Goal: Task Accomplishment & Management: Complete application form

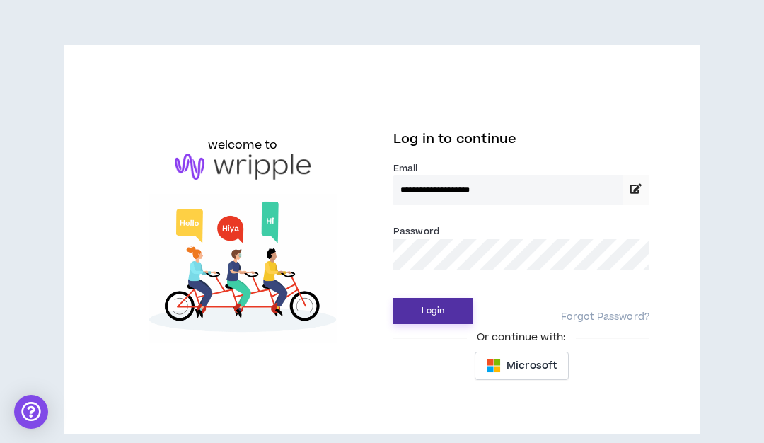
click at [425, 318] on button "Login" at bounding box center [432, 311] width 79 height 26
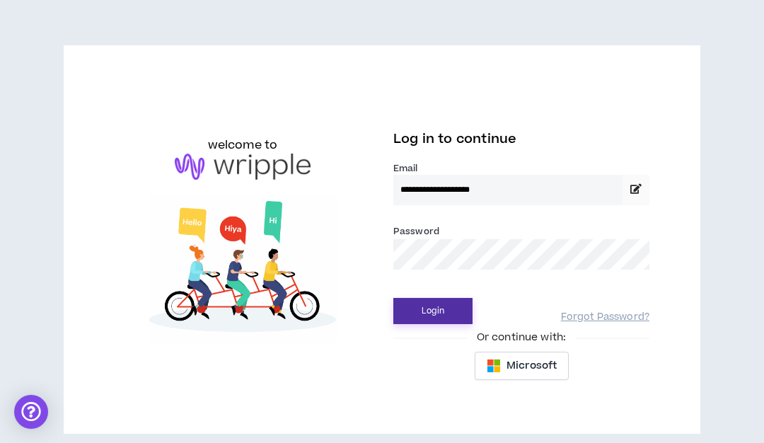
click at [441, 314] on button "Login" at bounding box center [432, 311] width 79 height 26
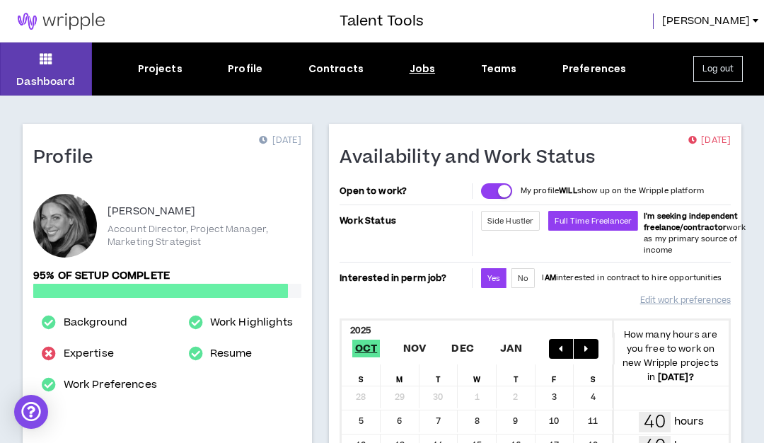
click at [428, 71] on div "Jobs" at bounding box center [423, 69] width 26 height 15
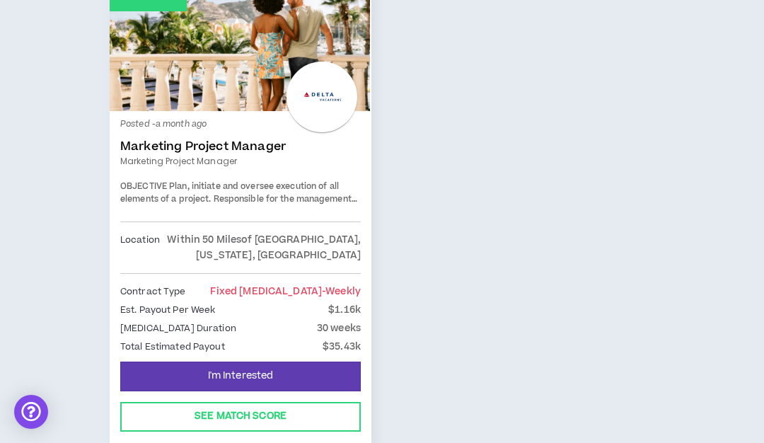
scroll to position [4020, 0]
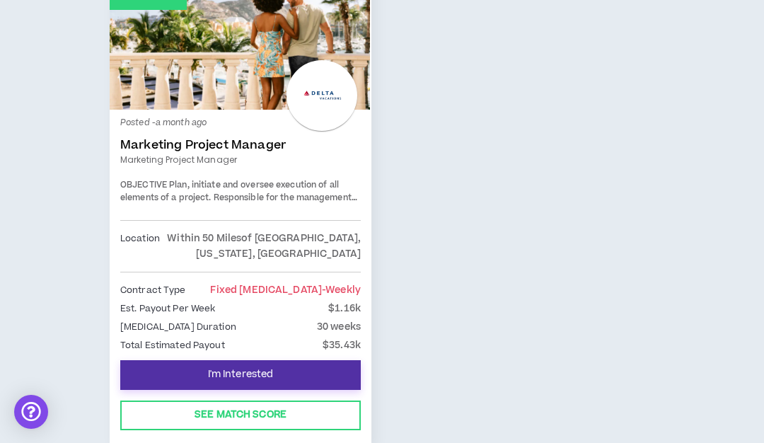
click at [242, 368] on span "I'm Interested" at bounding box center [241, 374] width 66 height 13
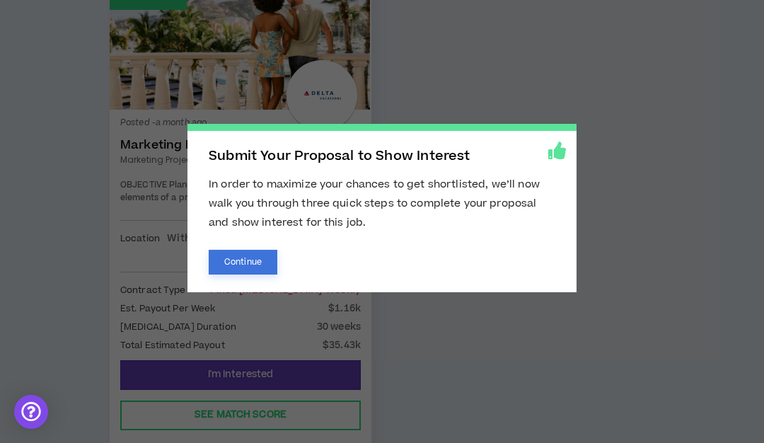
click at [270, 260] on button "Continue" at bounding box center [243, 262] width 69 height 25
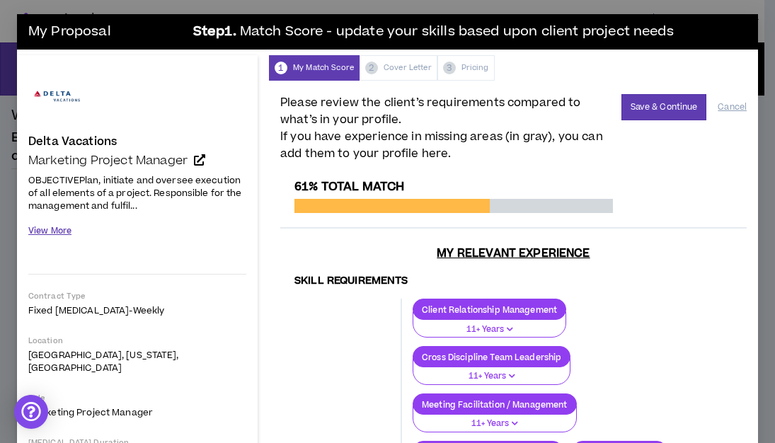
click at [51, 233] on button "View More" at bounding box center [49, 231] width 43 height 25
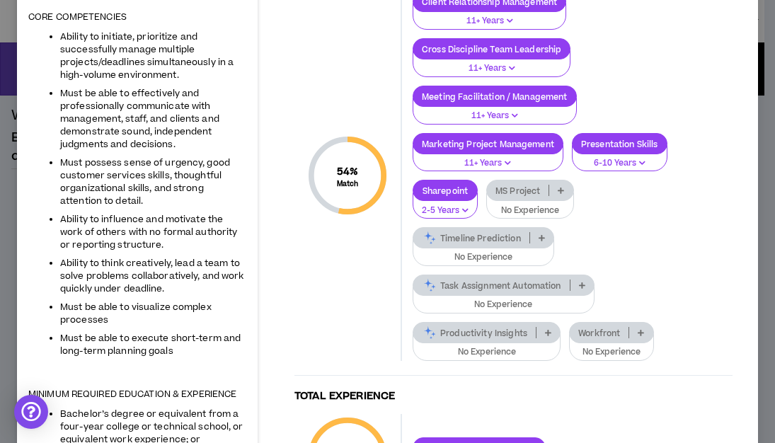
scroll to position [995, 0]
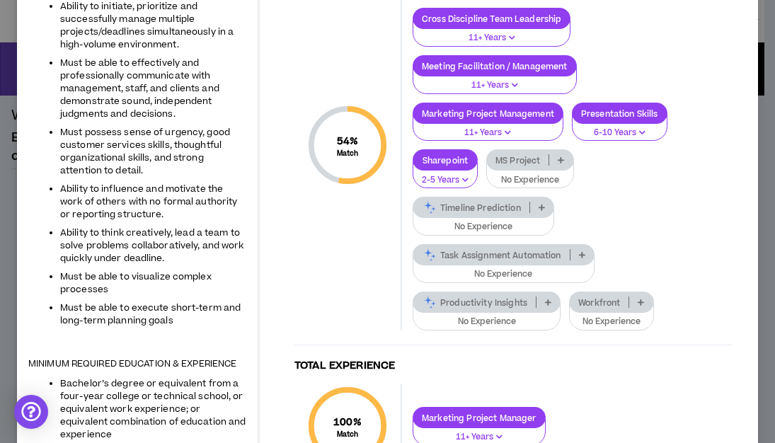
click at [495, 202] on p "Timeline Prediction" at bounding box center [471, 207] width 116 height 11
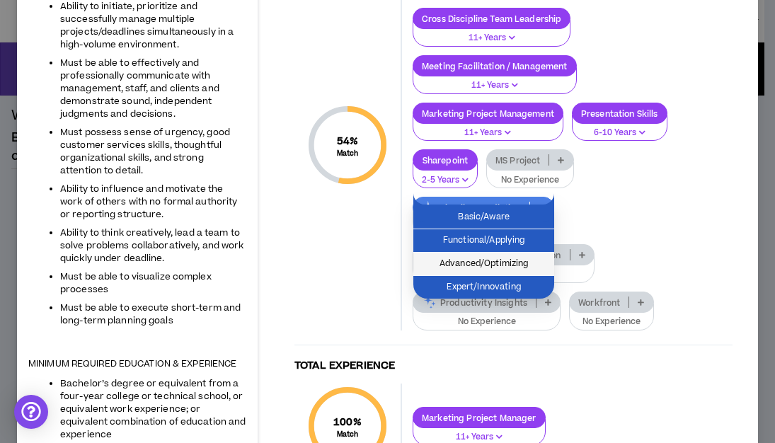
click at [480, 272] on li "Advanced/Optimizing" at bounding box center [483, 264] width 141 height 23
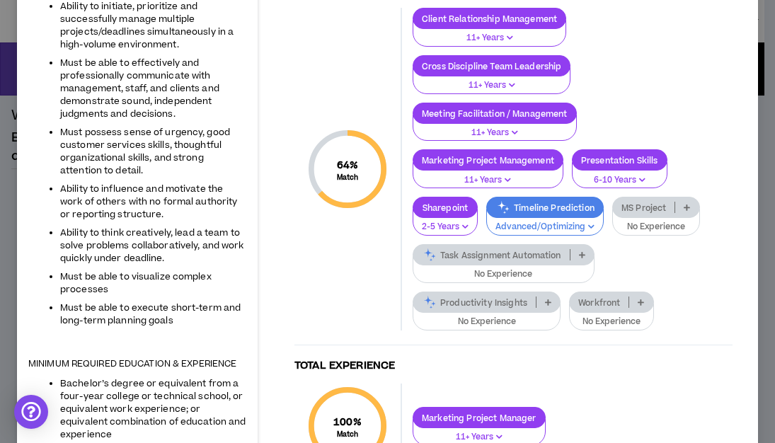
click at [663, 202] on p "MS Project" at bounding box center [644, 207] width 62 height 11
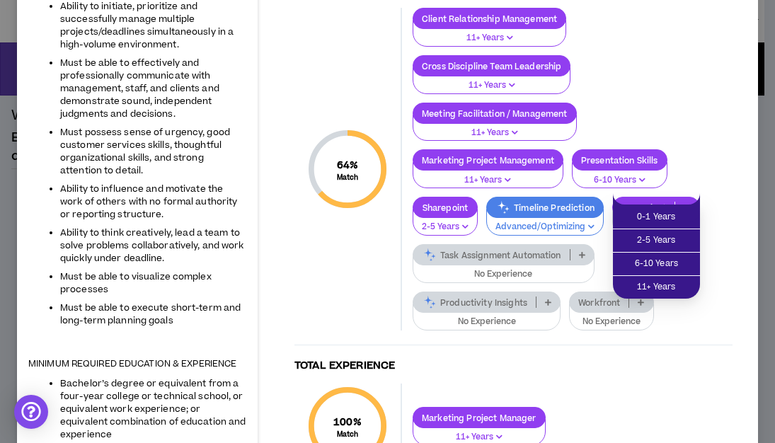
click at [663, 202] on p "MS Project" at bounding box center [644, 207] width 62 height 11
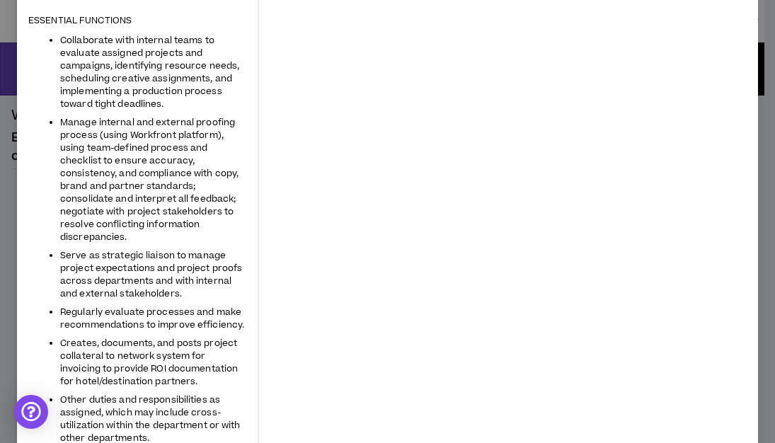
scroll to position [0, 0]
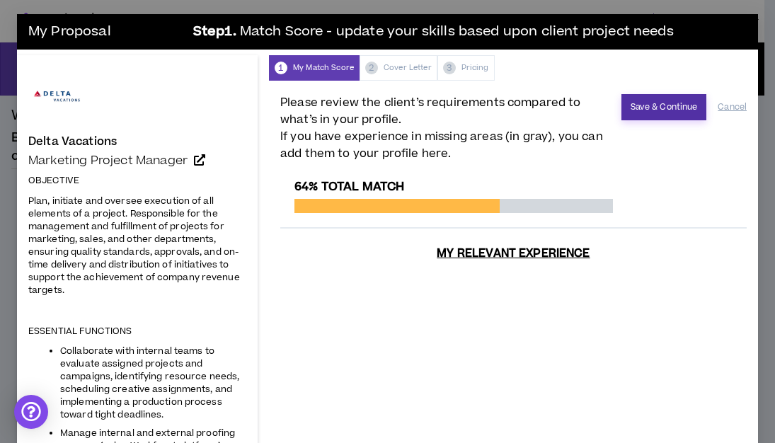
click at [647, 108] on button "Save & Continue" at bounding box center [664, 107] width 86 height 26
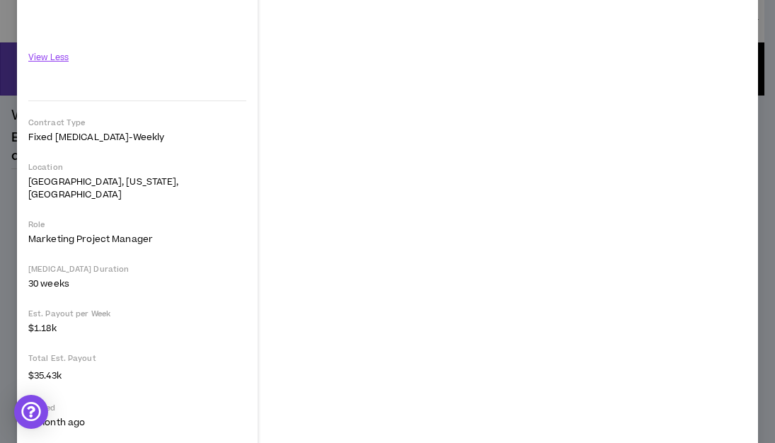
scroll to position [1700, 0]
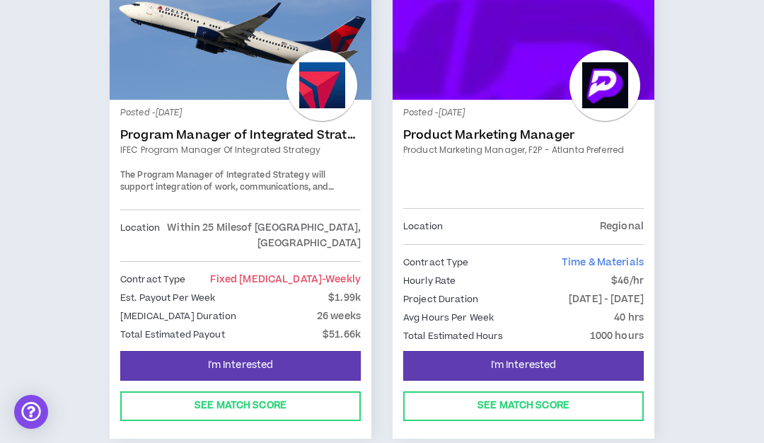
scroll to position [1933, 0]
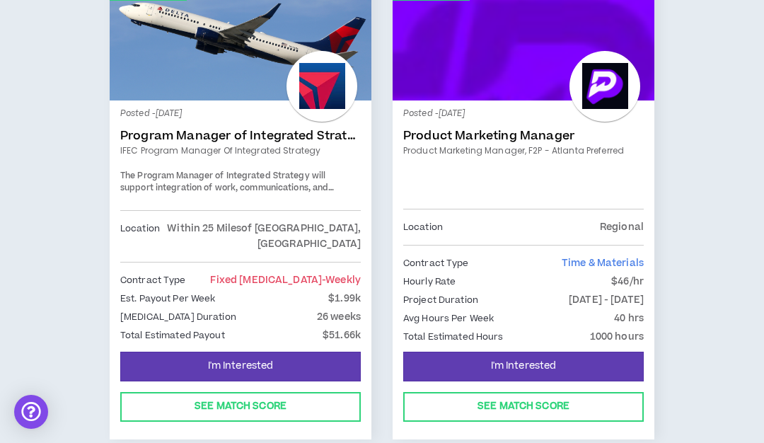
click at [192, 74] on link "Role Match" at bounding box center [241, 36] width 262 height 127
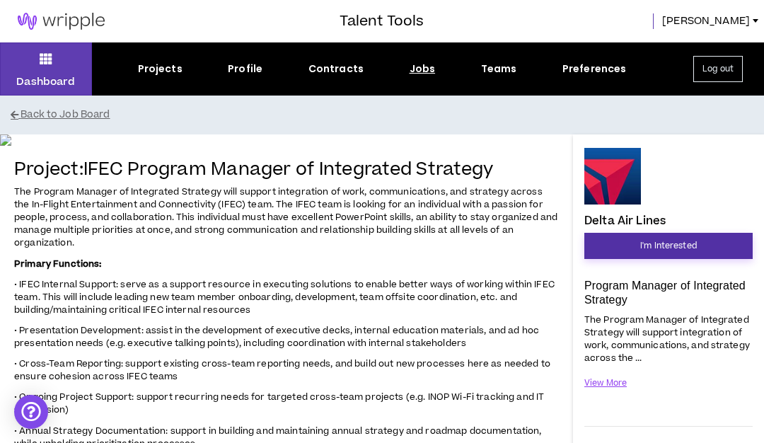
click at [659, 252] on span "I'm Interested" at bounding box center [668, 245] width 57 height 13
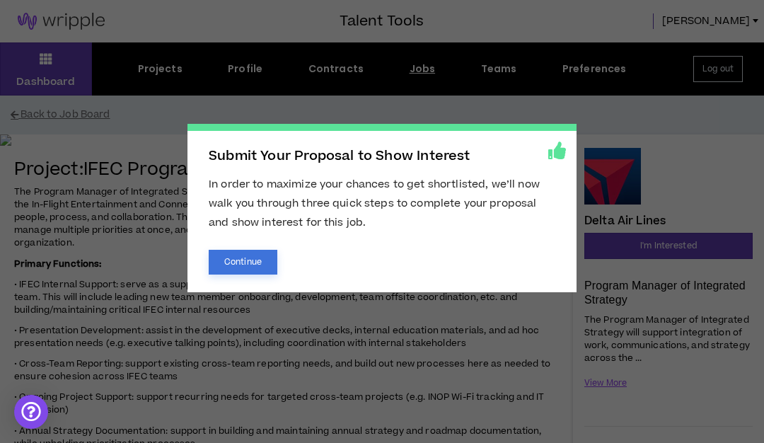
click at [255, 270] on button "Continue" at bounding box center [243, 262] width 69 height 25
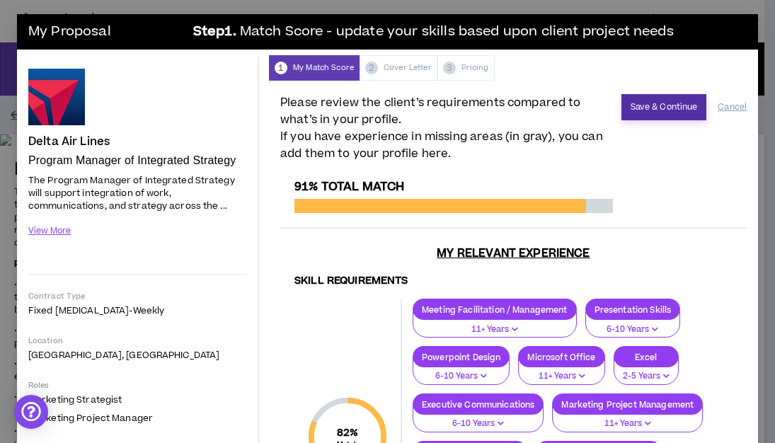
click at [651, 115] on button "Save & Continue" at bounding box center [664, 107] width 86 height 26
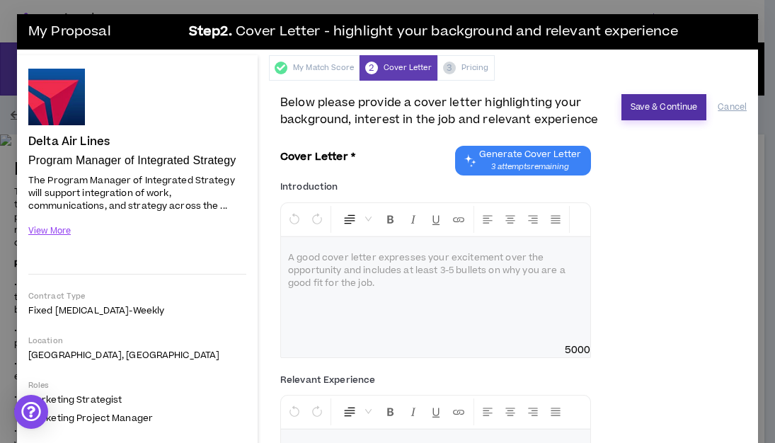
click at [651, 115] on button "Save & Continue" at bounding box center [664, 107] width 86 height 26
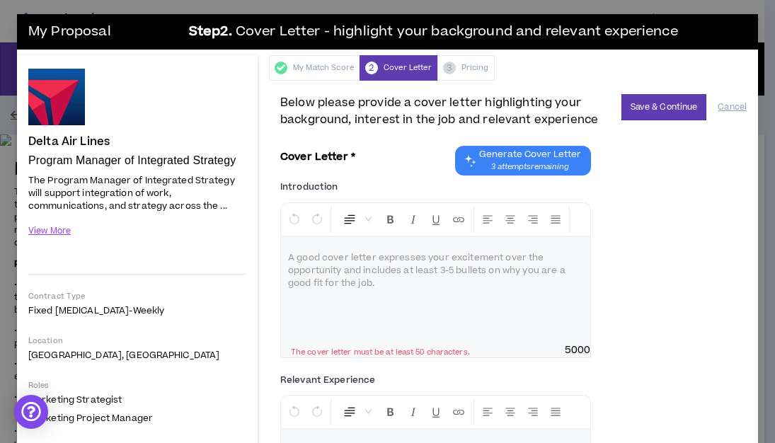
click at [603, 8] on div "My Proposal Step 2 . Cover Letter - highlight your background and relevant expe…" at bounding box center [387, 221] width 775 height 443
click at [36, 234] on button "View More" at bounding box center [49, 231] width 43 height 25
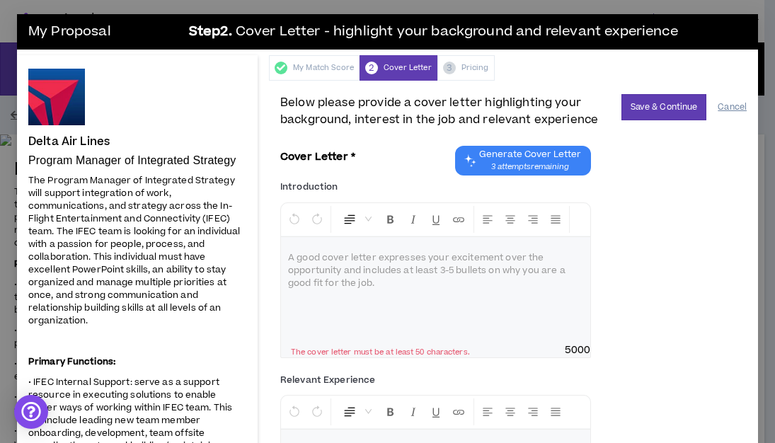
click at [730, 108] on button "Cancel" at bounding box center [731, 107] width 29 height 25
